Goal: Information Seeking & Learning: Learn about a topic

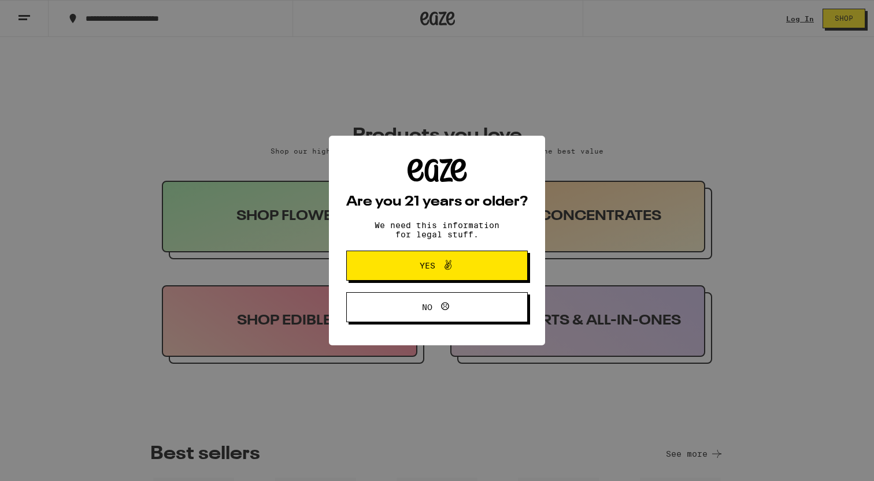
click at [441, 269] on icon at bounding box center [448, 265] width 14 height 14
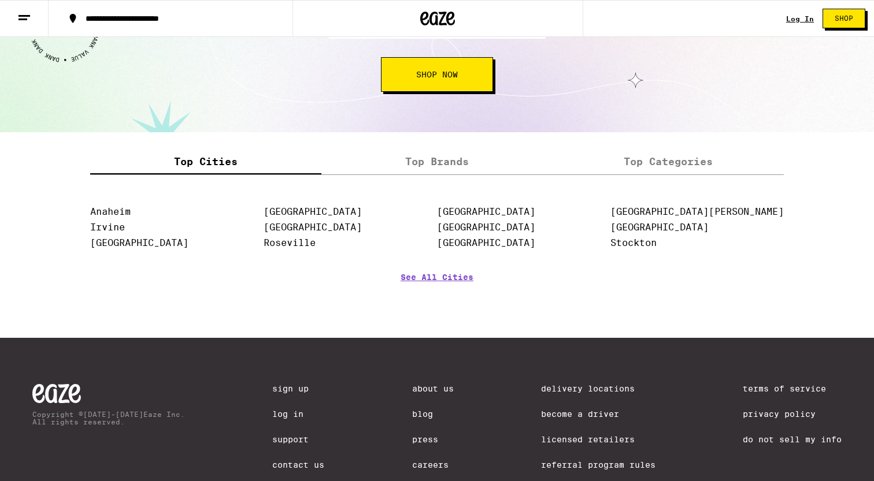
scroll to position [1441, 0]
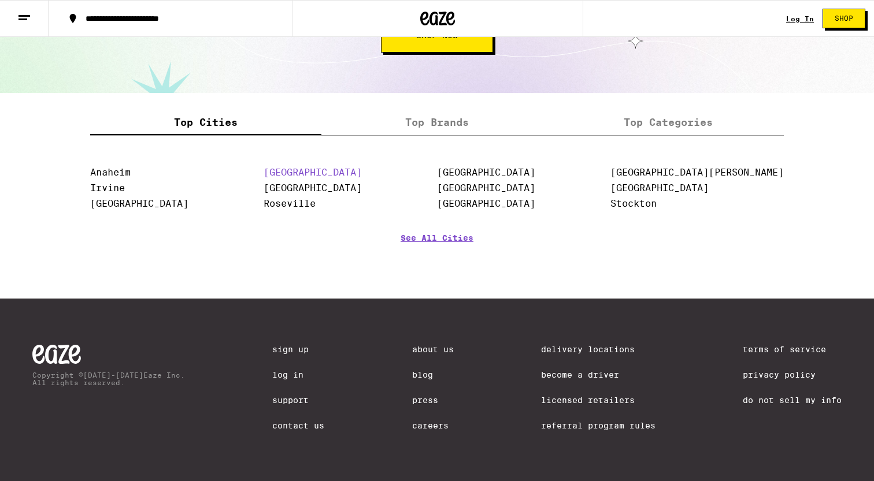
click at [338, 167] on link "[GEOGRAPHIC_DATA]" at bounding box center [312, 172] width 98 height 11
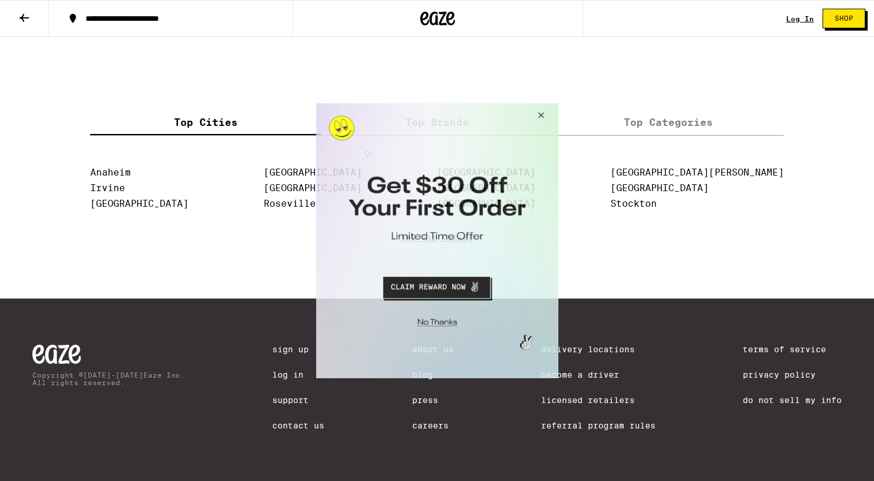
click at [451, 318] on button "Close Modal" at bounding box center [434, 320] width 235 height 18
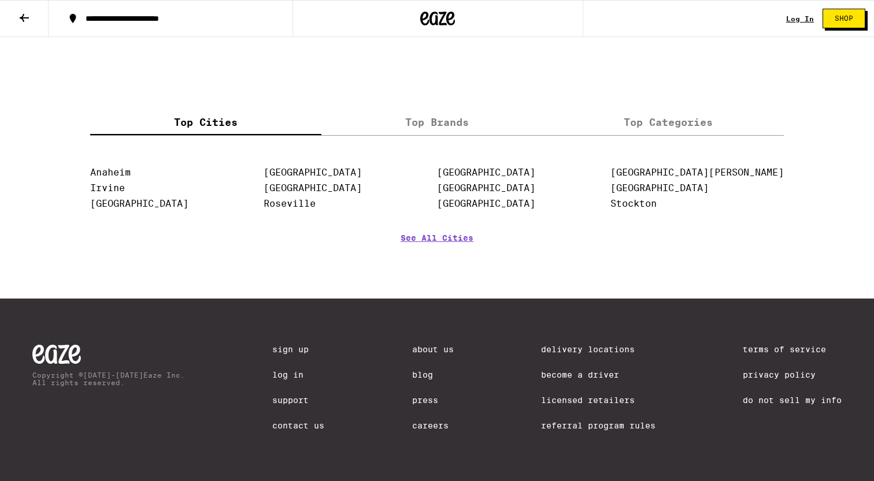
click at [294, 427] on link "Contact Us" at bounding box center [298, 425] width 52 height 9
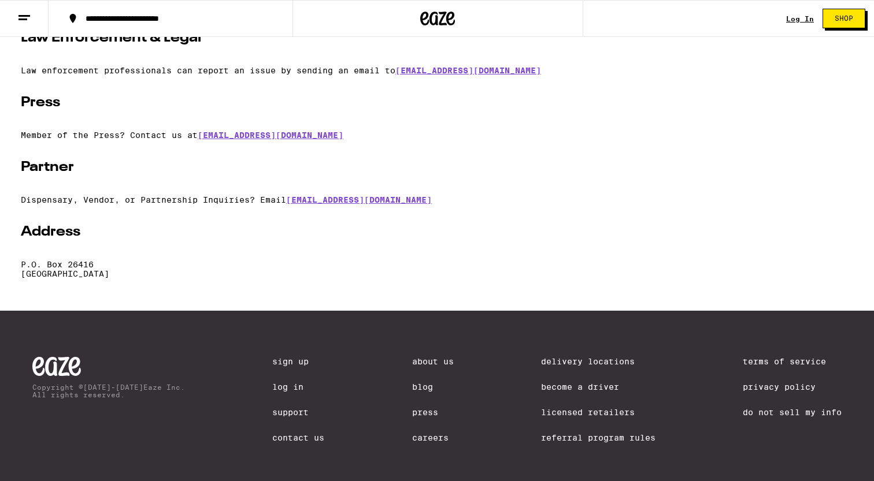
scroll to position [299, 0]
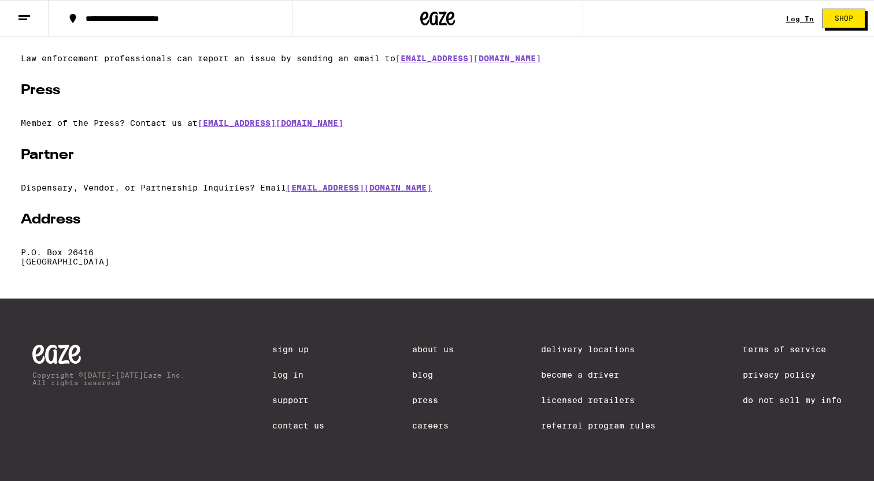
click at [418, 345] on link "About Us" at bounding box center [433, 349] width 42 height 9
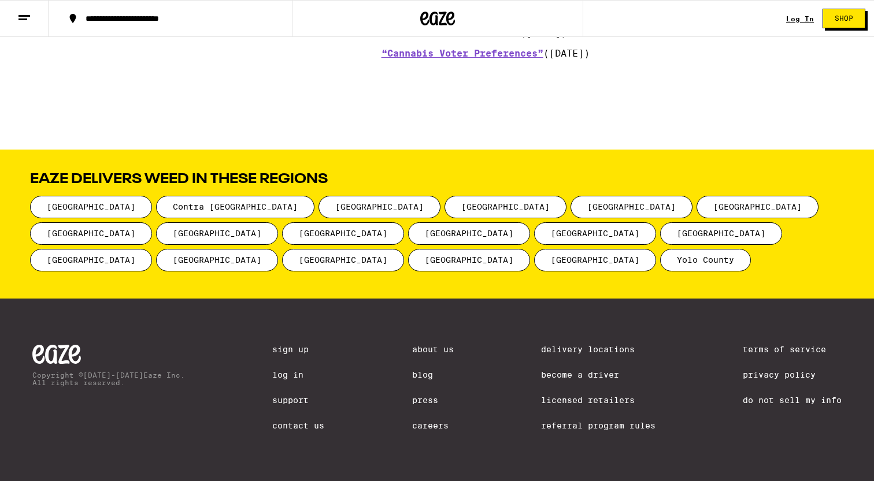
scroll to position [1473, 0]
click at [426, 339] on div "Copyright © [DATE]-[DATE] Eaze Inc. All rights reserved. Sign Up Log In Support…" at bounding box center [437, 390] width 832 height 183
click at [436, 348] on link "About Us" at bounding box center [433, 349] width 42 height 9
click at [569, 400] on link "Licensed Retailers" at bounding box center [598, 400] width 114 height 9
